Goal: Transaction & Acquisition: Purchase product/service

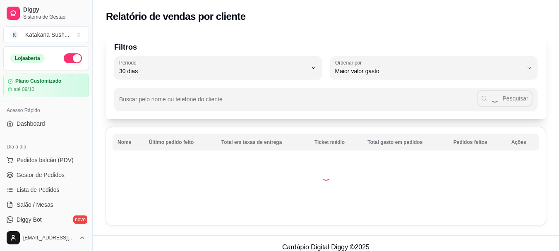
select select "30"
select select "HIGHEST_TOTAL_SPENT_WITH_ORDERS"
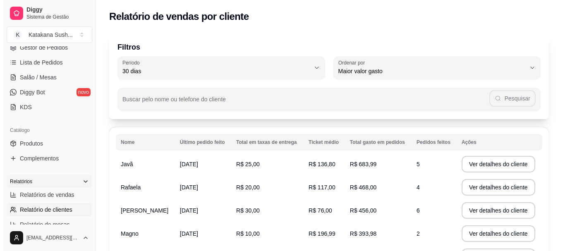
scroll to position [83, 0]
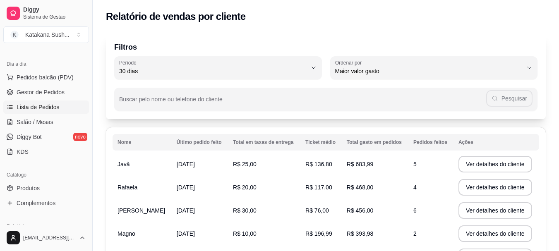
click at [40, 103] on span "Lista de Pedidos" at bounding box center [38, 107] width 43 height 8
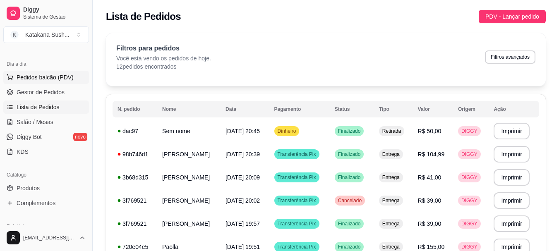
click at [47, 72] on button "Pedidos balcão (PDV)" at bounding box center [46, 77] width 86 height 13
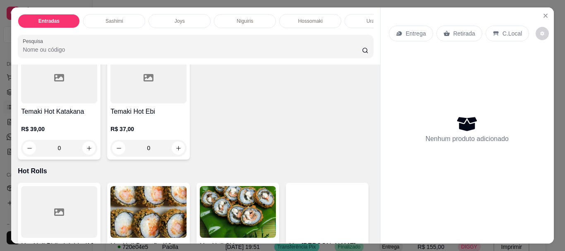
scroll to position [1531, 0]
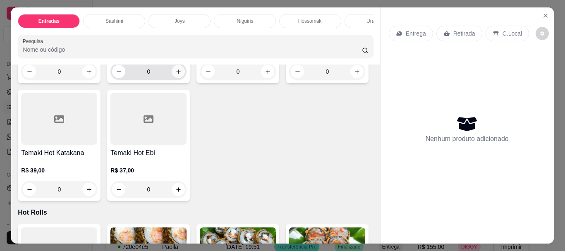
click at [176, 75] on icon "increase-product-quantity" at bounding box center [178, 72] width 6 height 6
type input "1"
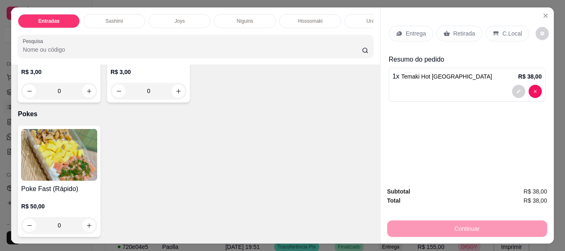
scroll to position [2925, 0]
click at [89, 219] on button "increase-product-quantity" at bounding box center [89, 225] width 13 height 13
type input "1"
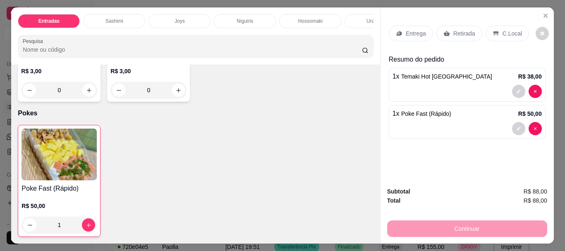
scroll to position [2842, 0]
click at [416, 29] on p "Entrega" at bounding box center [416, 33] width 20 height 8
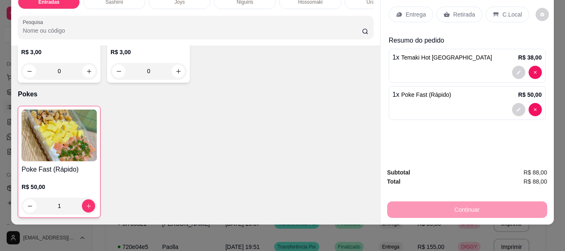
scroll to position [0, 0]
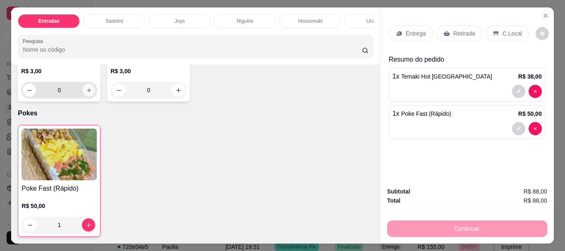
click at [86, 97] on button "increase-product-quantity" at bounding box center [89, 90] width 13 height 13
type input "1"
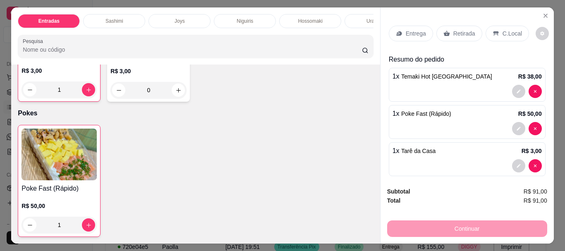
click at [412, 36] on div "Entrega" at bounding box center [411, 34] width 44 height 16
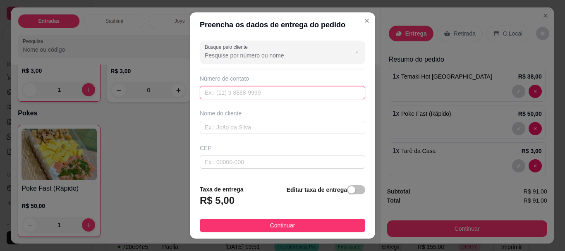
click at [263, 88] on input "text" at bounding box center [282, 92] width 165 height 13
type input "[PHONE_NUMBER]"
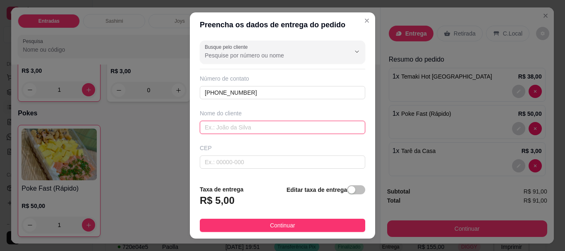
click at [269, 122] on input "text" at bounding box center [282, 127] width 165 height 13
type input "[PERSON_NAME]"
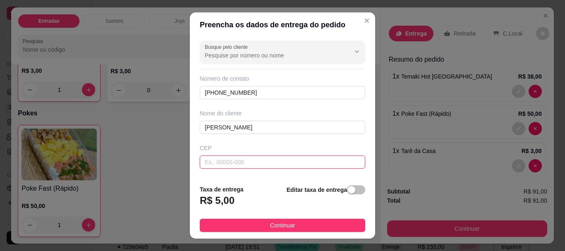
click at [250, 161] on input "text" at bounding box center [282, 162] width 165 height 13
type input "68220000"
type input "[GEOGRAPHIC_DATA]"
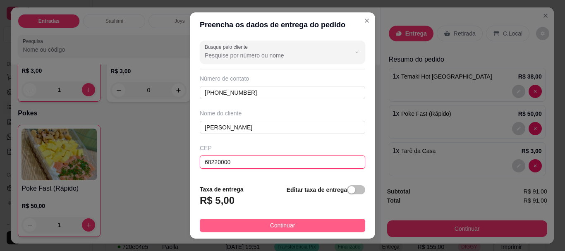
type input "68220000"
click at [266, 220] on button "Continuar" at bounding box center [282, 225] width 165 height 13
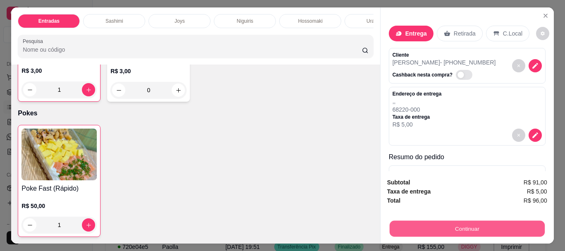
click at [508, 228] on button "Continuar" at bounding box center [466, 229] width 155 height 16
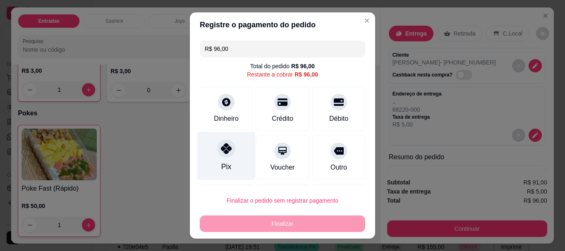
click at [237, 153] on div "Pix" at bounding box center [226, 156] width 58 height 48
type input "R$ 0,00"
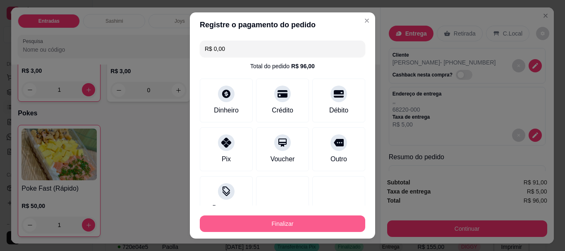
click at [271, 218] on button "Finalizar" at bounding box center [282, 224] width 165 height 17
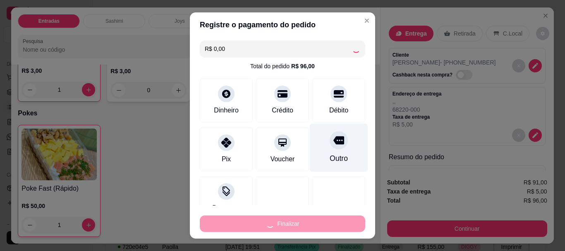
type input "0"
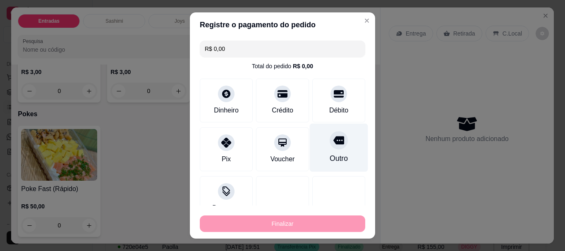
type input "-R$ 96,00"
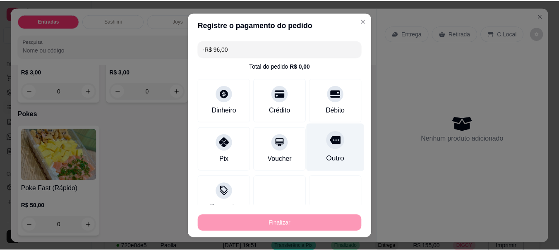
scroll to position [2841, 0]
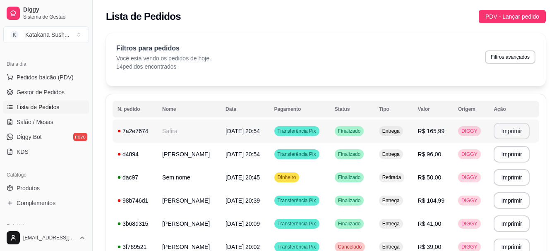
click at [497, 127] on button "Imprimir" at bounding box center [512, 131] width 36 height 17
click at [518, 151] on button "Imprimir" at bounding box center [512, 154] width 36 height 17
